Goal: Use online tool/utility: Utilize a website feature to perform a specific function

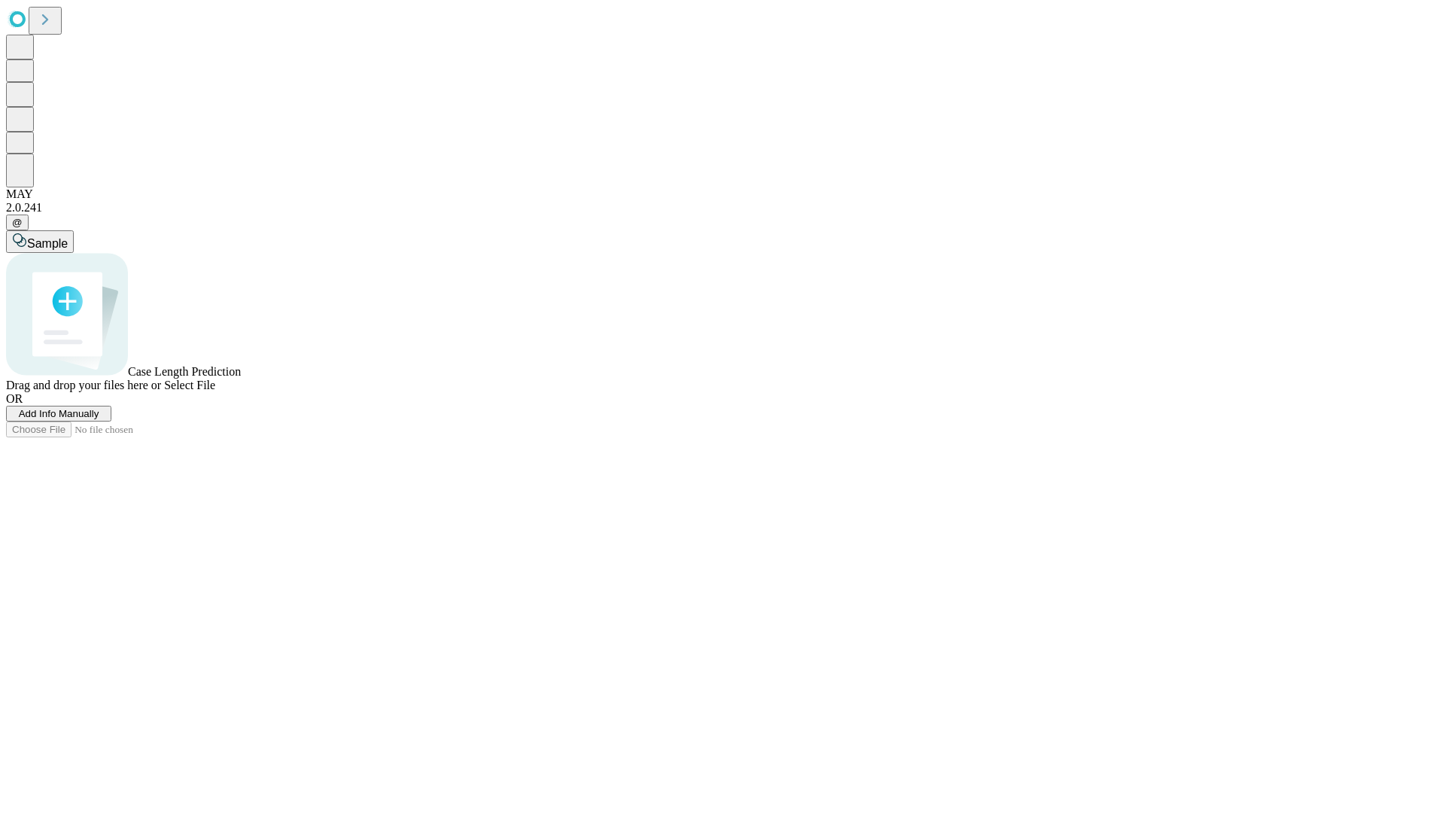
click at [99, 419] on span "Add Info Manually" at bounding box center [59, 413] width 81 height 11
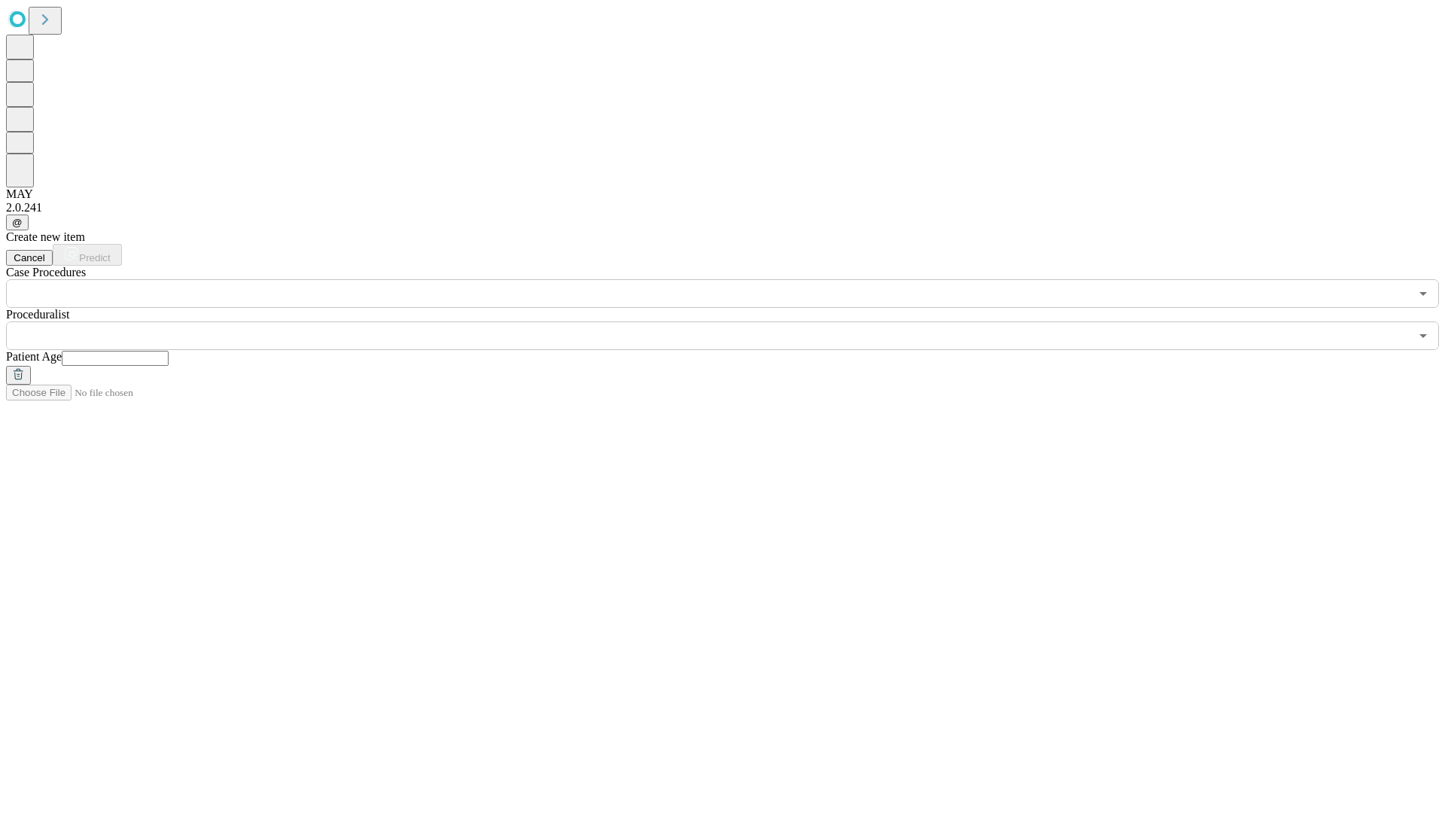
click at [169, 351] on input "text" at bounding box center [115, 358] width 107 height 15
type input "**"
click at [733, 321] on input "text" at bounding box center [707, 335] width 1403 height 29
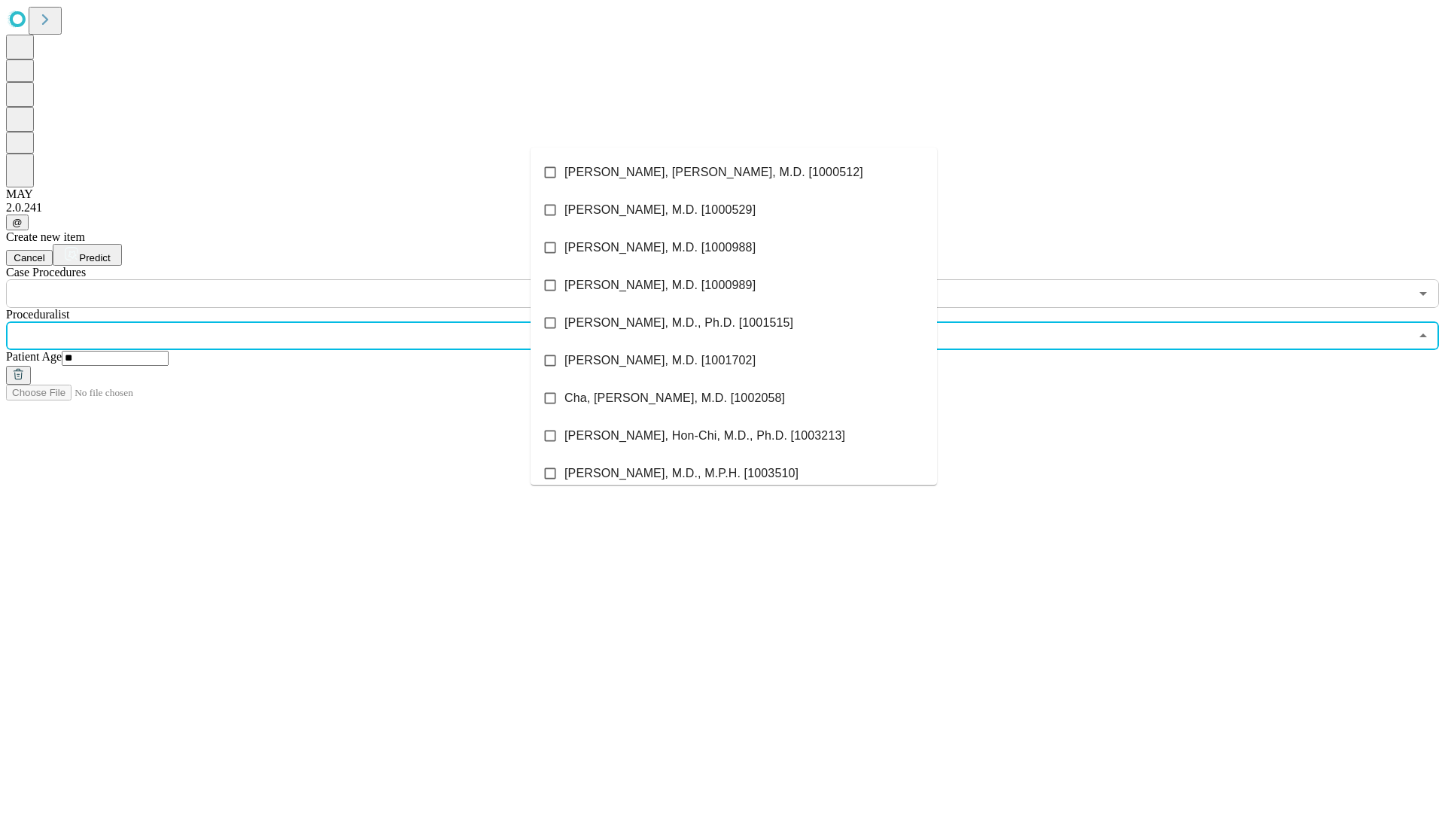
click at [734, 172] on li "[PERSON_NAME], [PERSON_NAME], M.D. [1000512]" at bounding box center [733, 172] width 406 height 38
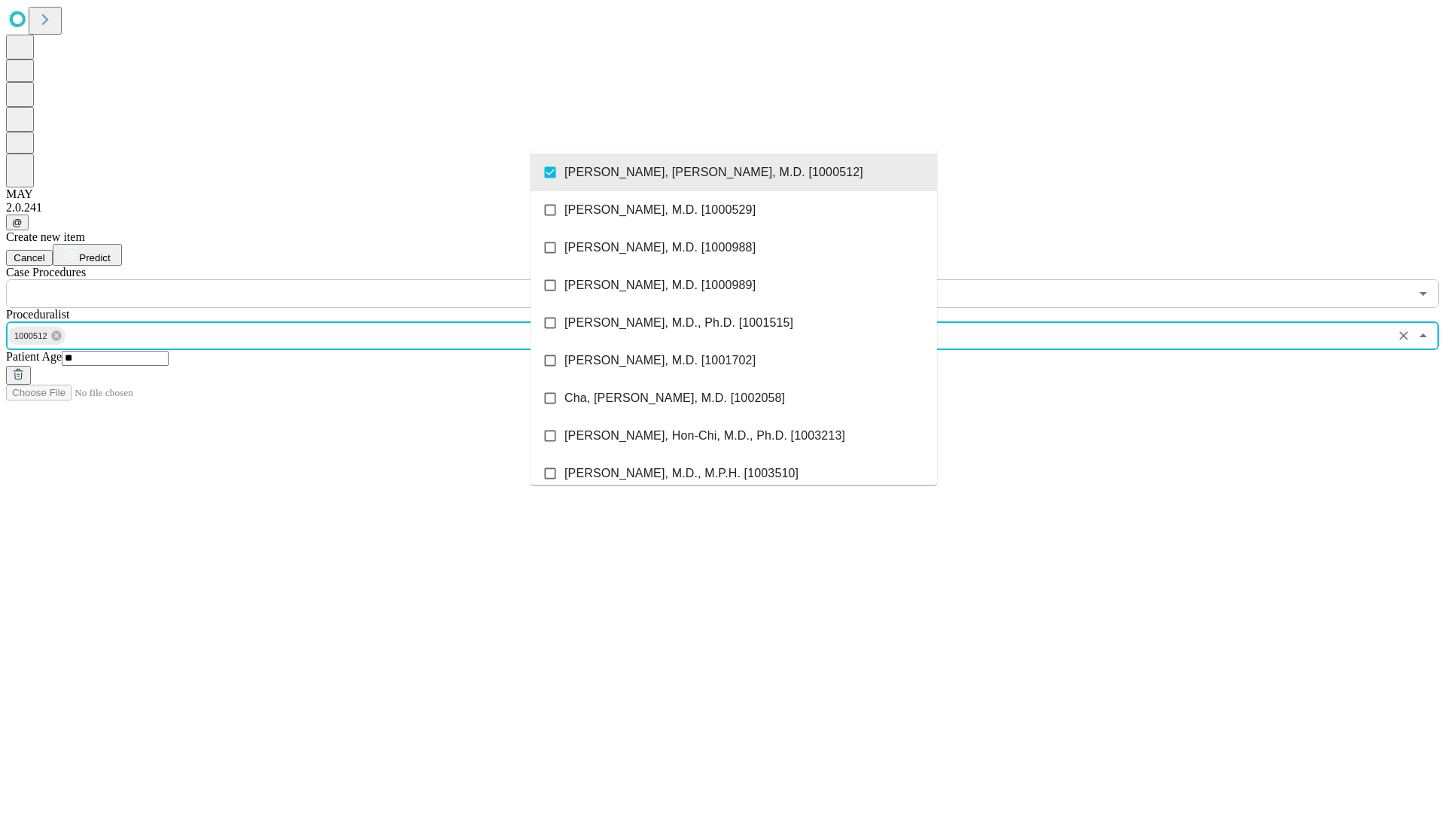
click at [316, 279] on input "text" at bounding box center [707, 293] width 1403 height 29
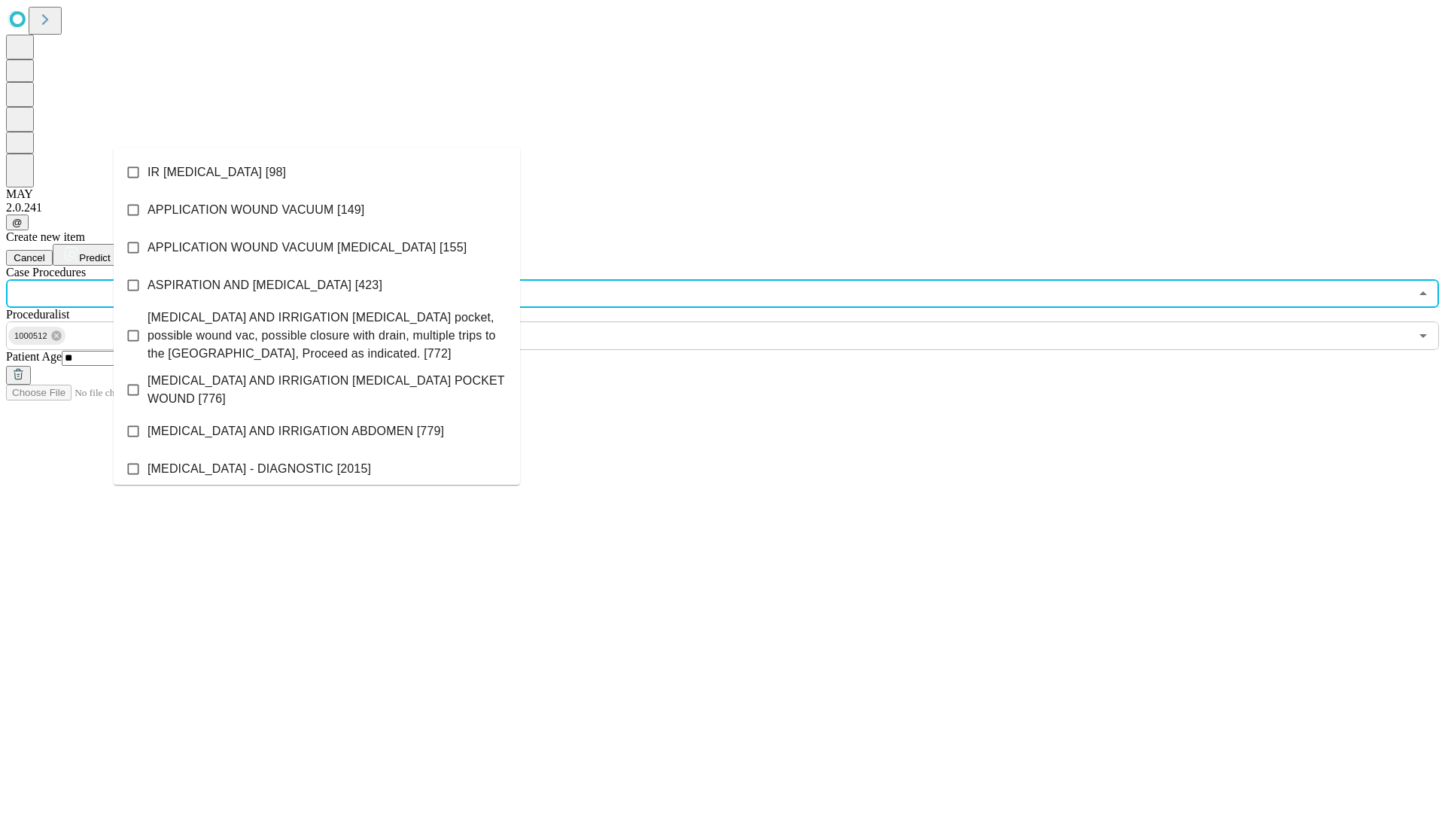
click at [317, 172] on li "IR [MEDICAL_DATA] [98]" at bounding box center [317, 172] width 406 height 38
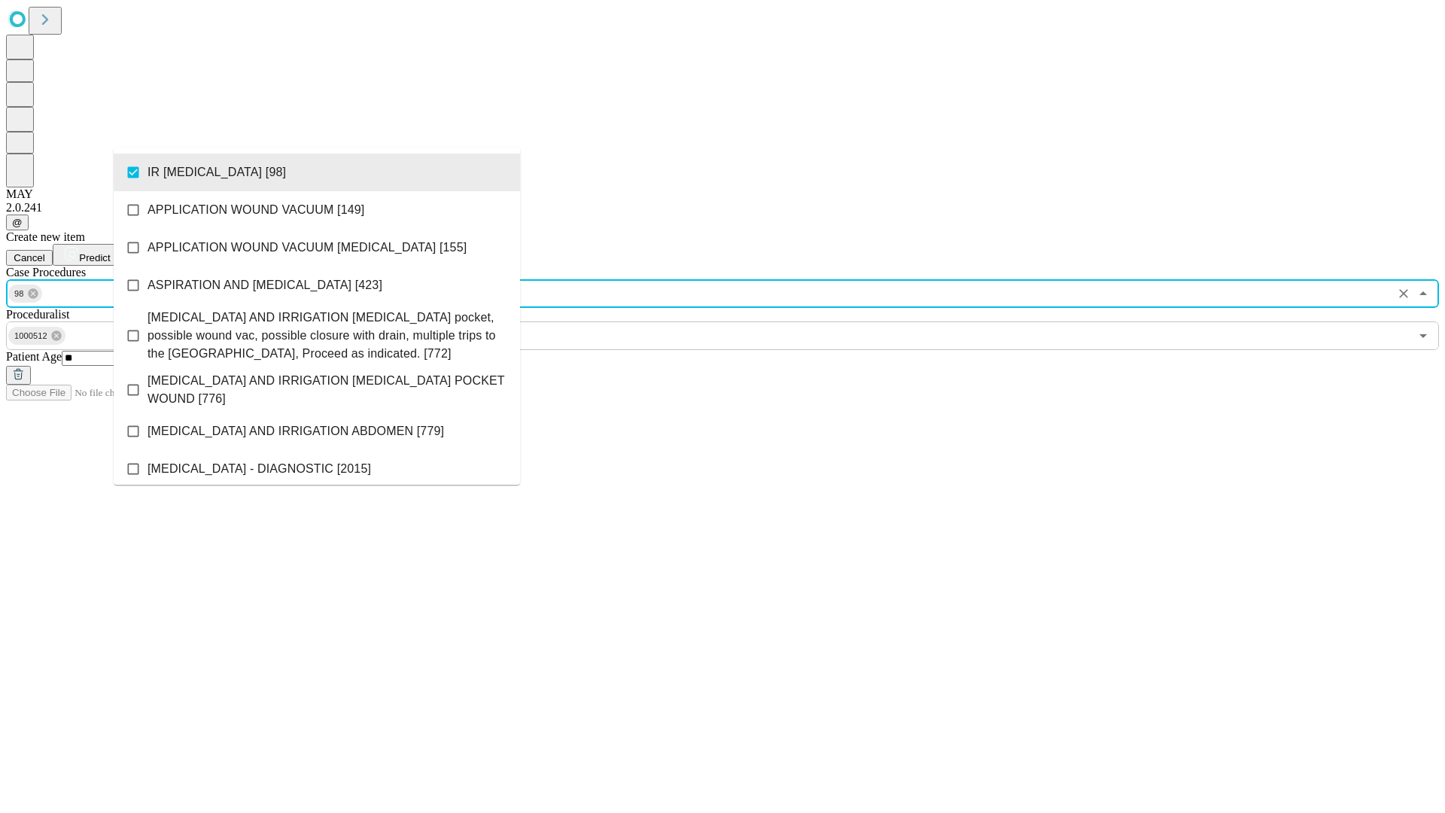
click at [110, 252] on span "Predict" at bounding box center [94, 257] width 31 height 11
